Goal: Task Accomplishment & Management: Complete application form

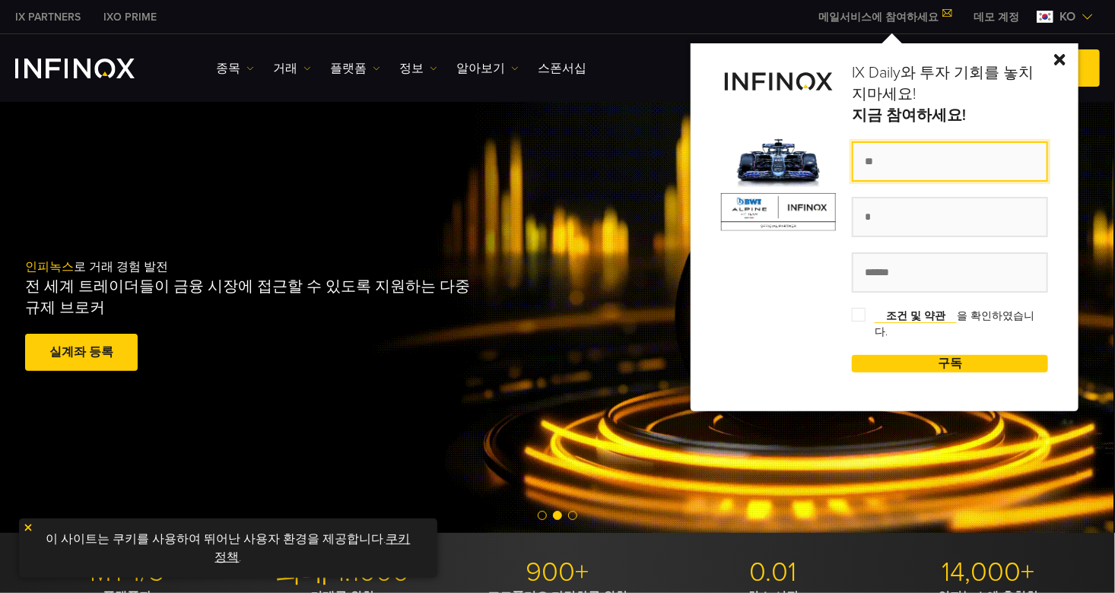
click at [907, 162] on input "text" at bounding box center [950, 161] width 196 height 40
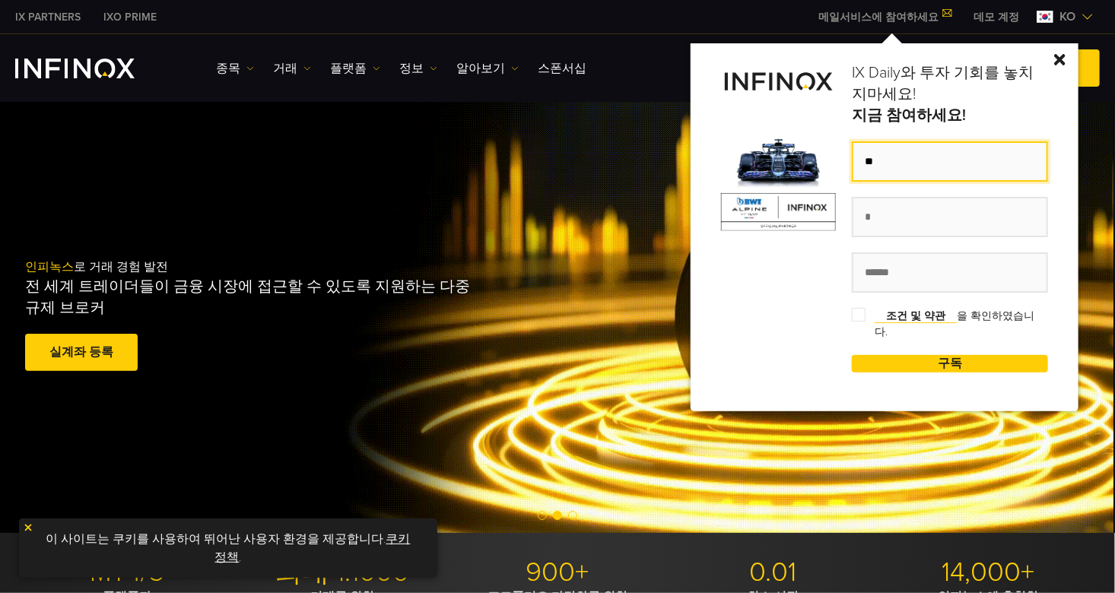
type input "*"
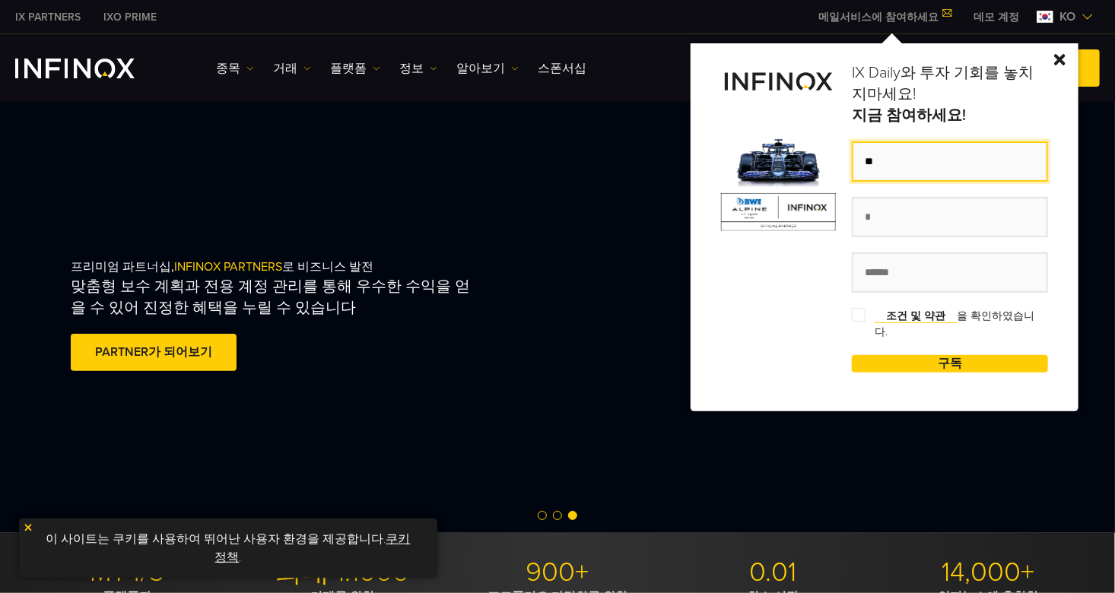
type input "*"
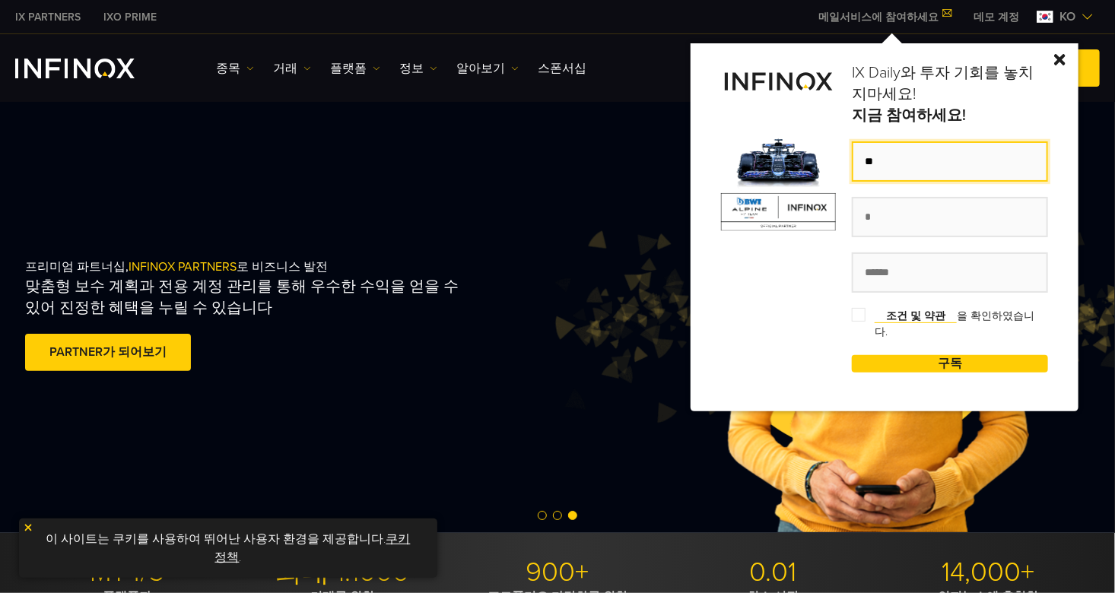
type input "*"
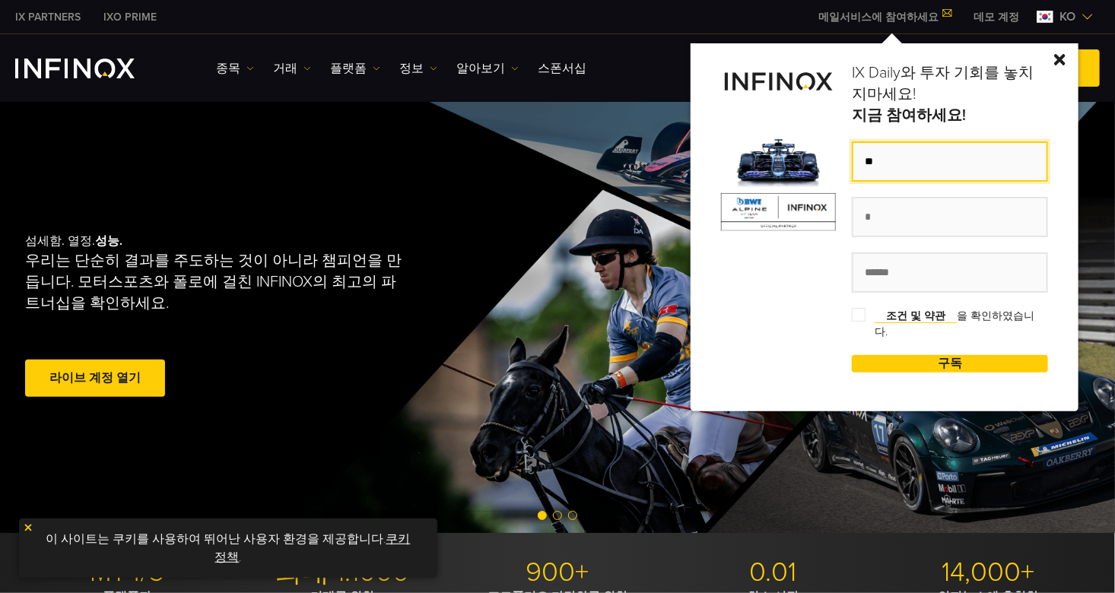
type input "**"
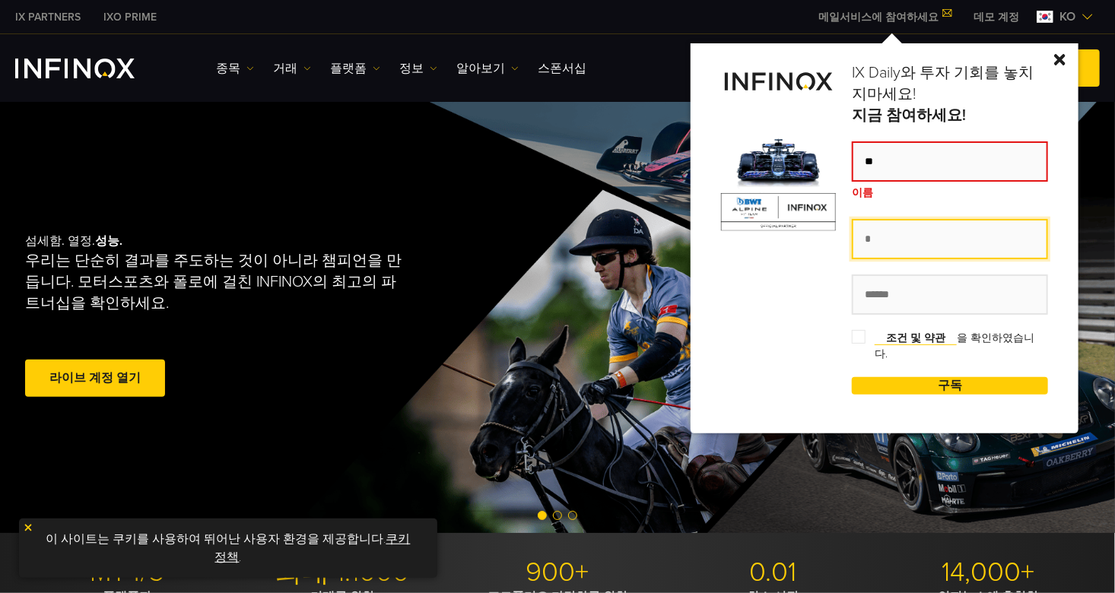
click at [893, 211] on div "** 이름 조건 및 약관 을 확인하였습니다. 구독" at bounding box center [950, 270] width 196 height 258
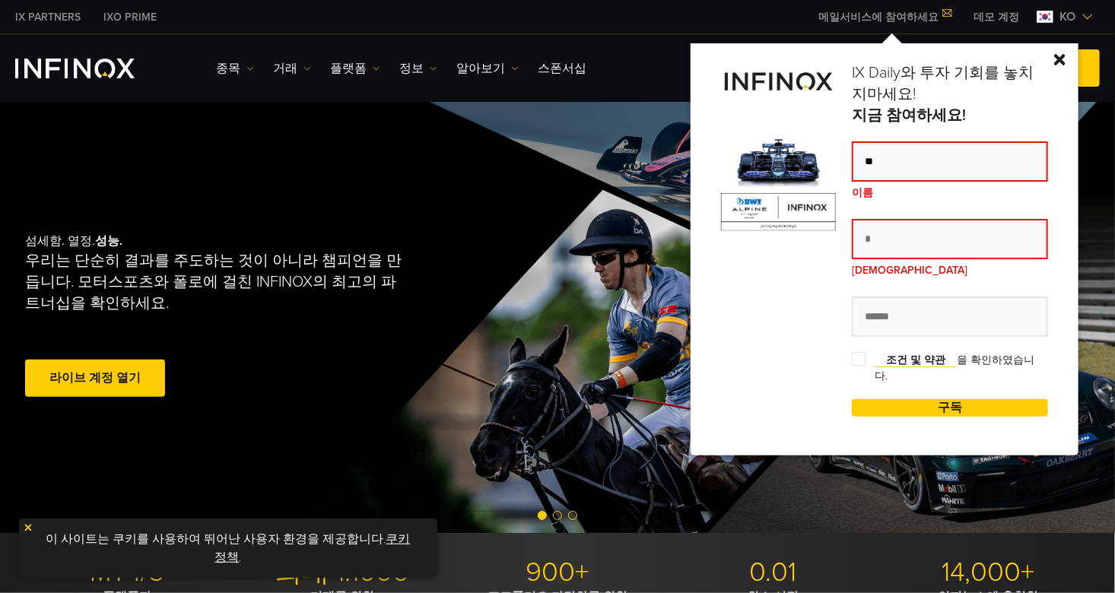
click at [893, 213] on div "** 이름 성 조건 및 약관 을 확인하였습니다. 구독" at bounding box center [950, 281] width 196 height 280
click at [886, 246] on input "text" at bounding box center [950, 239] width 196 height 40
click at [886, 246] on input "*" at bounding box center [950, 239] width 196 height 40
type input "*"
click at [901, 325] on input "text" at bounding box center [950, 317] width 196 height 40
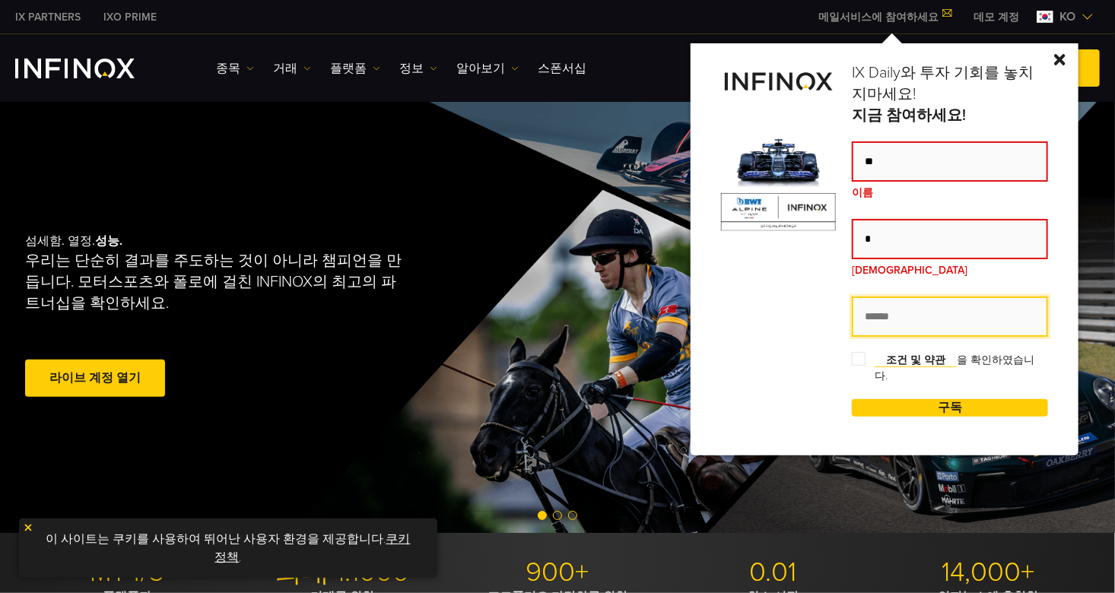
type input "**********"
click at [868, 354] on span "조건 및 약관 을 확인하였습니다." at bounding box center [950, 368] width 196 height 32
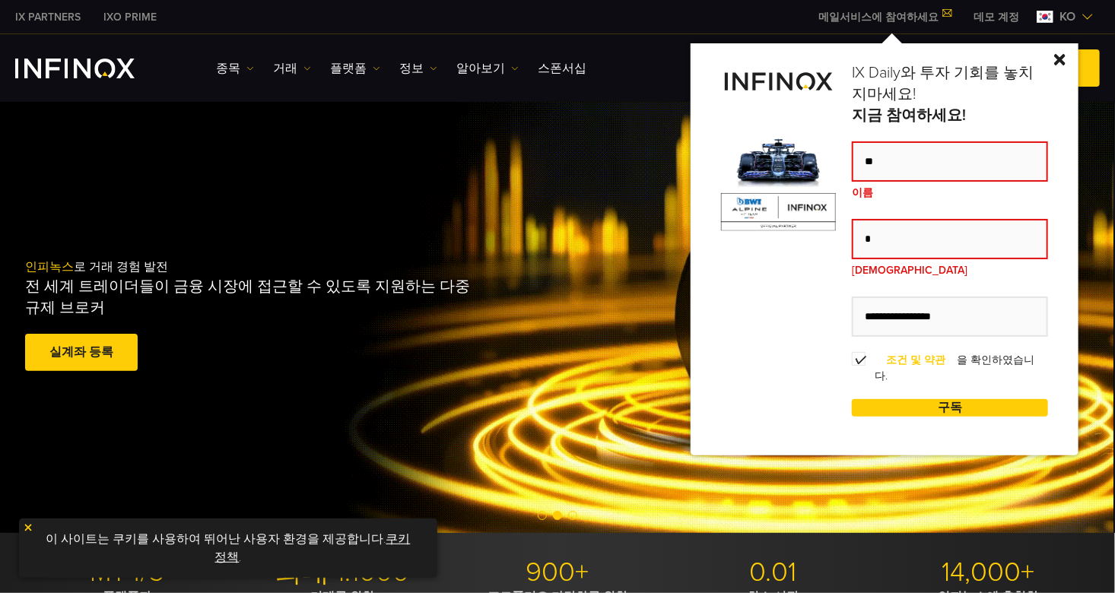
click at [932, 358] on link "조건 및 약관" at bounding box center [915, 361] width 82 height 14
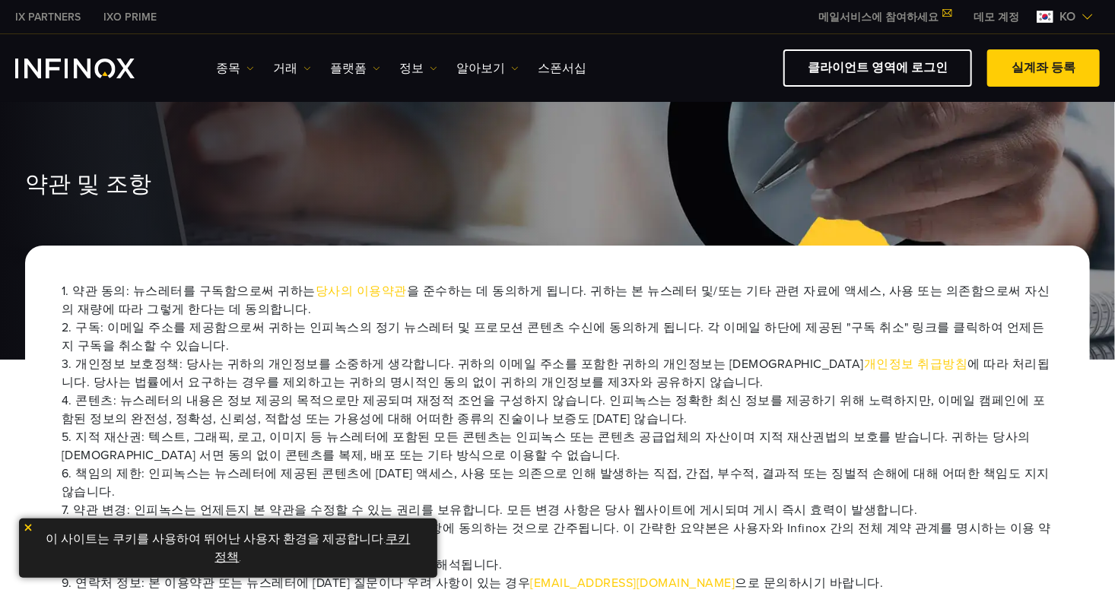
click at [378, 541] on link "쿠키 정책" at bounding box center [312, 548] width 195 height 33
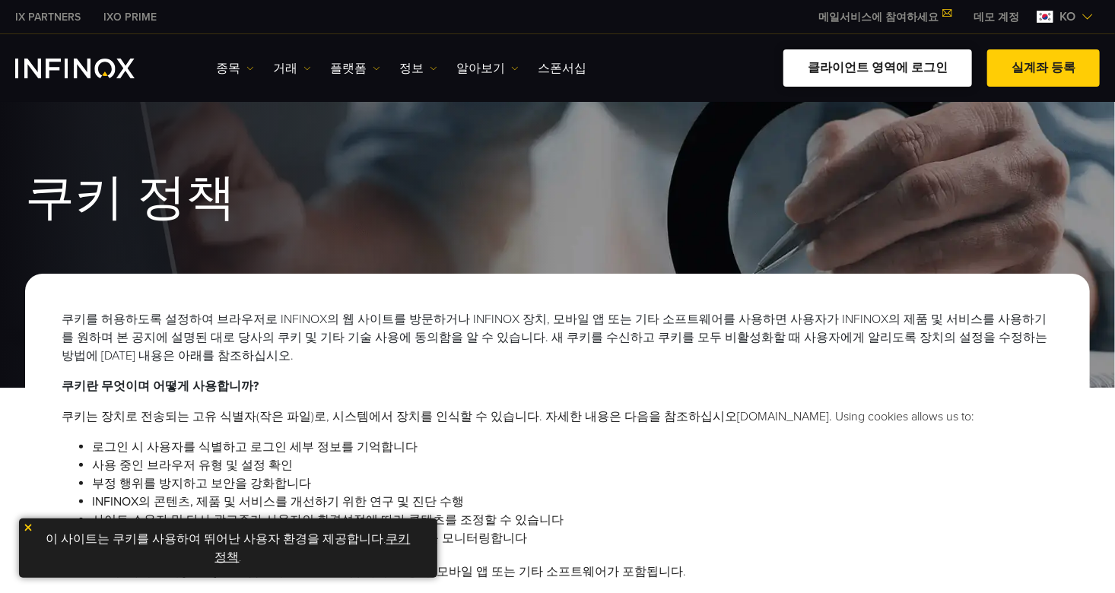
click at [873, 69] on link "클라이언트 영역에 로그인" at bounding box center [877, 67] width 189 height 37
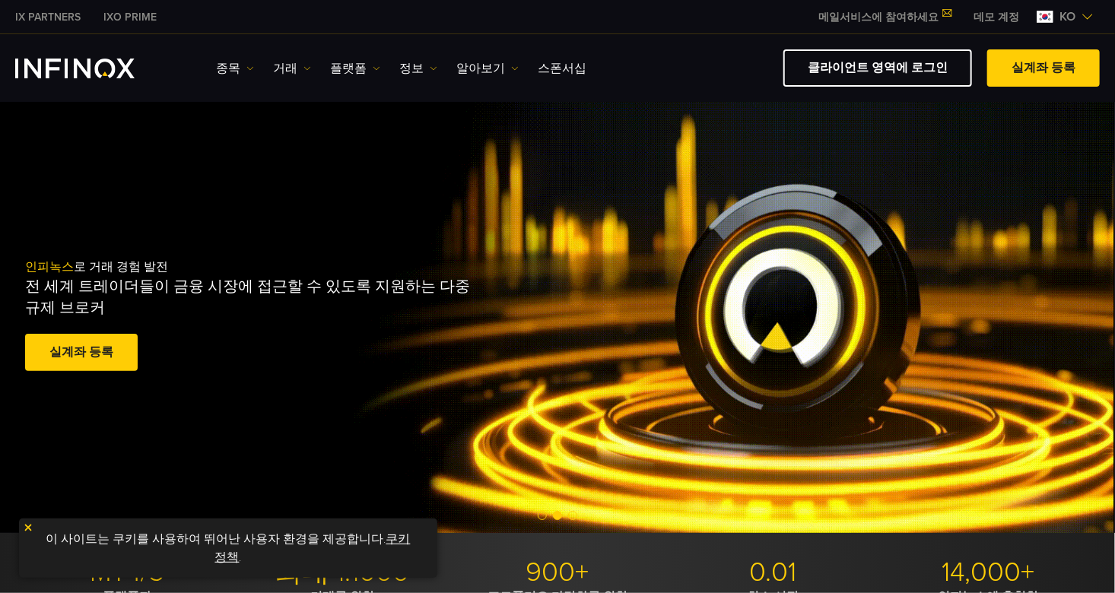
click at [385, 534] on link "쿠키 정책" at bounding box center [312, 548] width 195 height 33
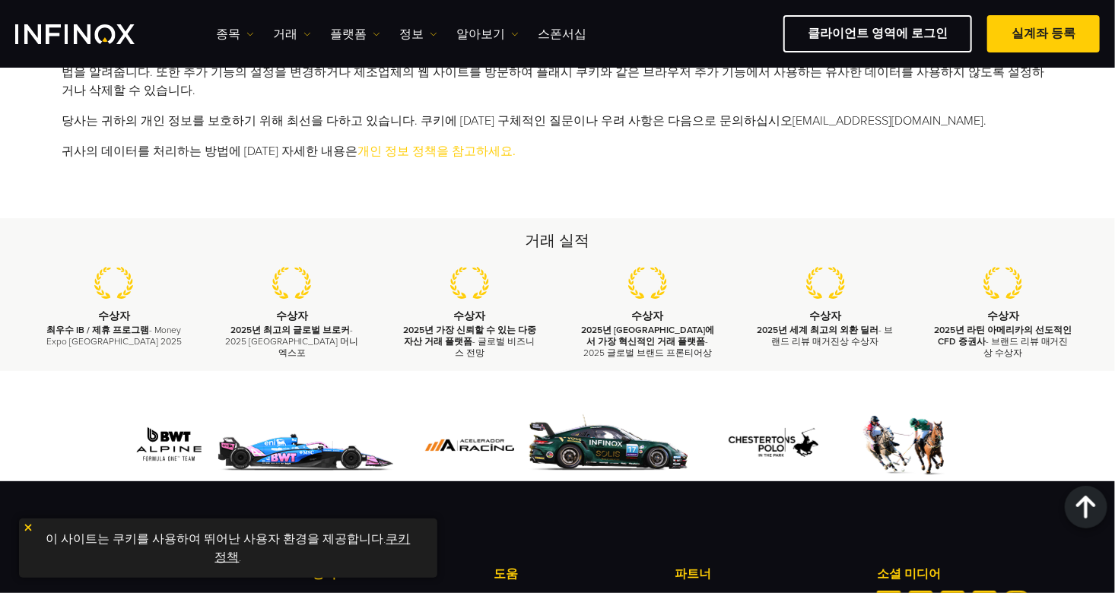
scroll to position [668, 0]
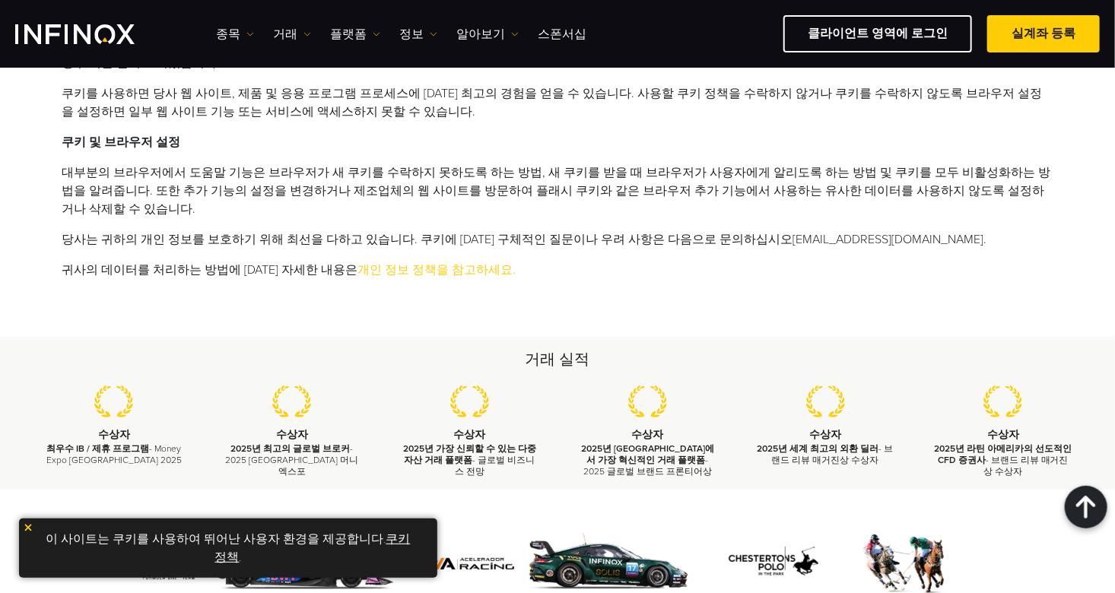
click at [384, 262] on link "개인 정보 정책을 참고하세요." at bounding box center [436, 269] width 158 height 15
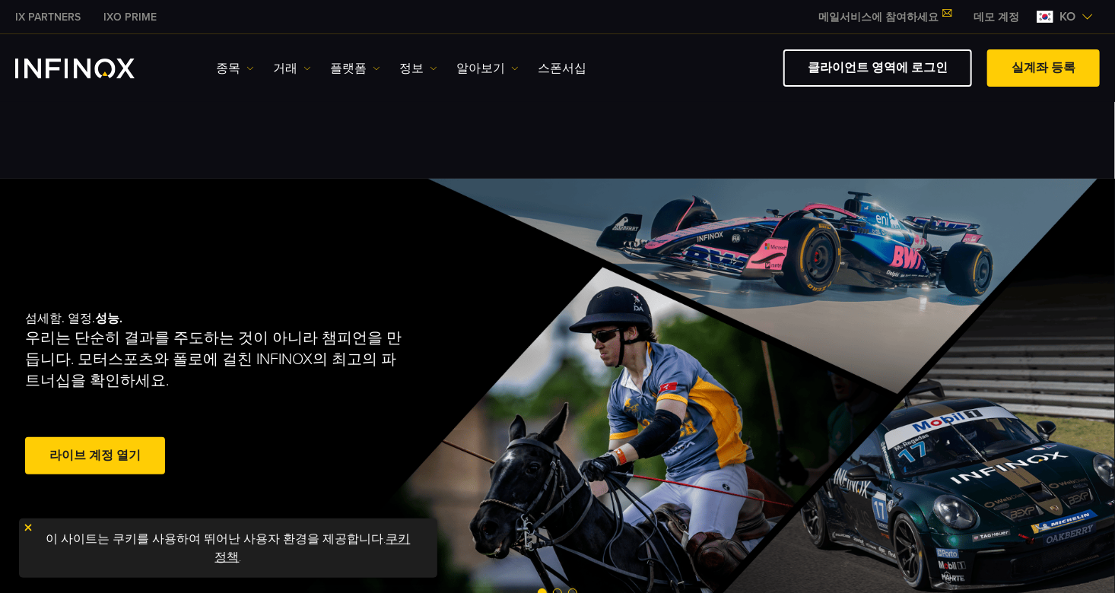
click at [95, 456] on span at bounding box center [95, 456] width 0 height 0
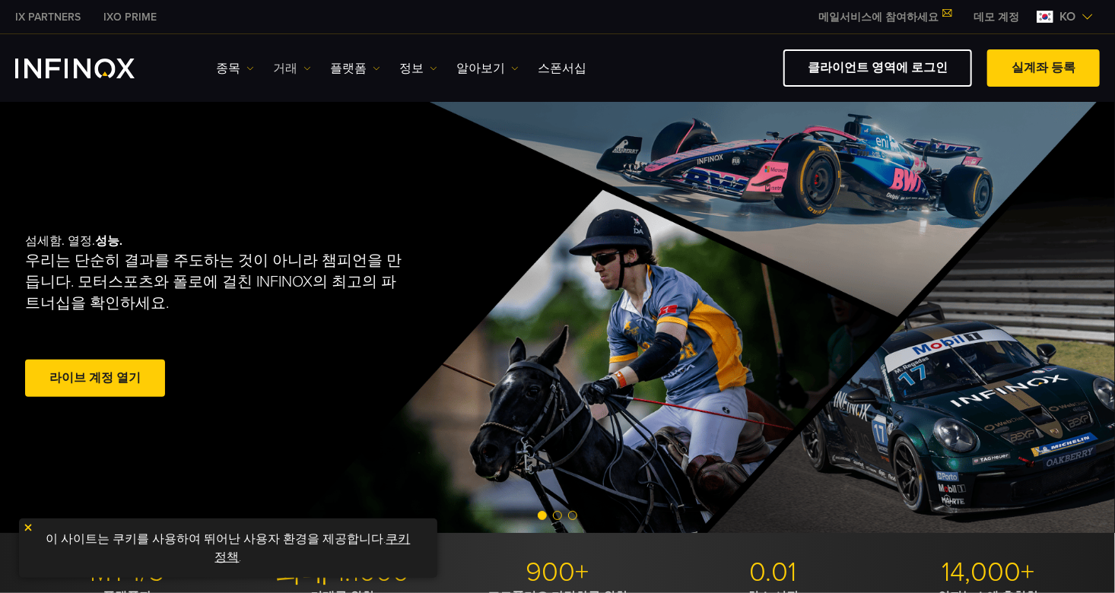
click at [282, 70] on link "거래" at bounding box center [292, 68] width 38 height 18
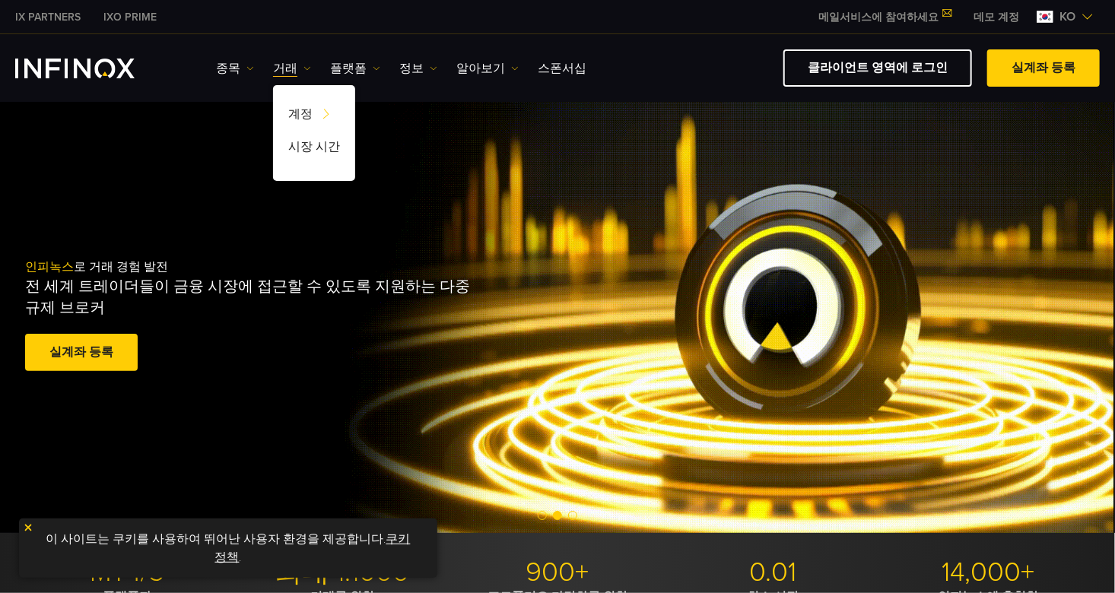
click at [962, 371] on div "인피녹스 로 거래 경험 발전 전 세계 트레이더들이 금융 시장에 접근할 수 있도록 지원하는 다중 규제 브로커 실계좌 등록 훌륭해요. - 515개…" at bounding box center [557, 317] width 1095 height 164
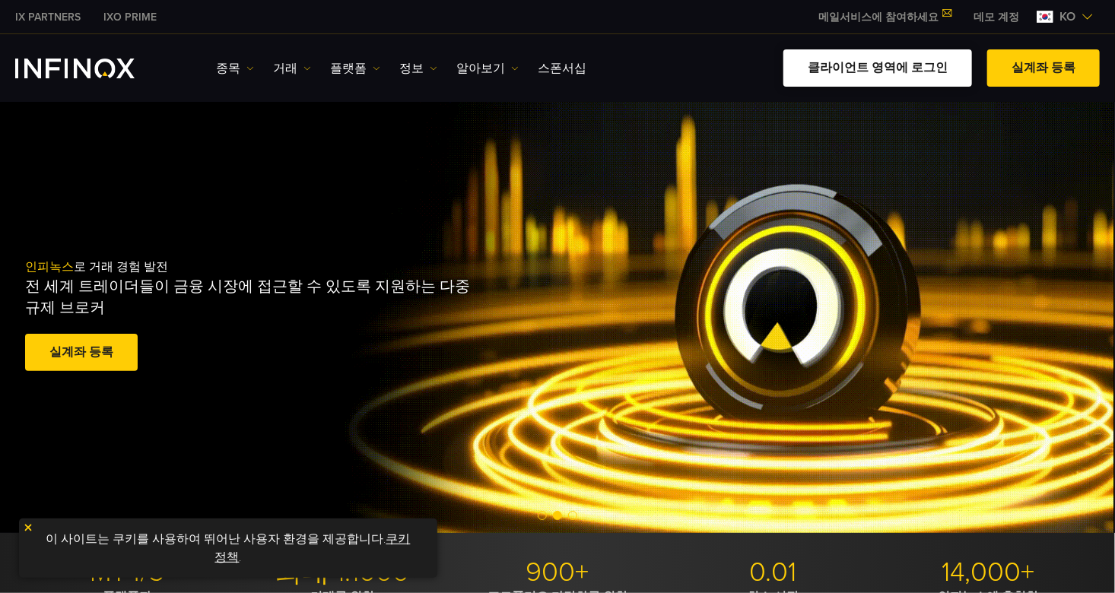
click at [880, 76] on link "클라이언트 영역에 로그인" at bounding box center [877, 67] width 189 height 37
